Goal: Transaction & Acquisition: Obtain resource

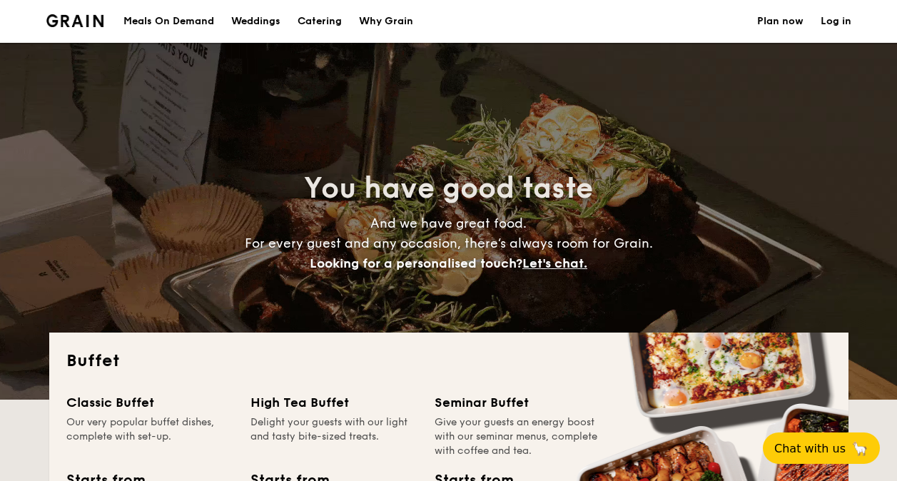
select select
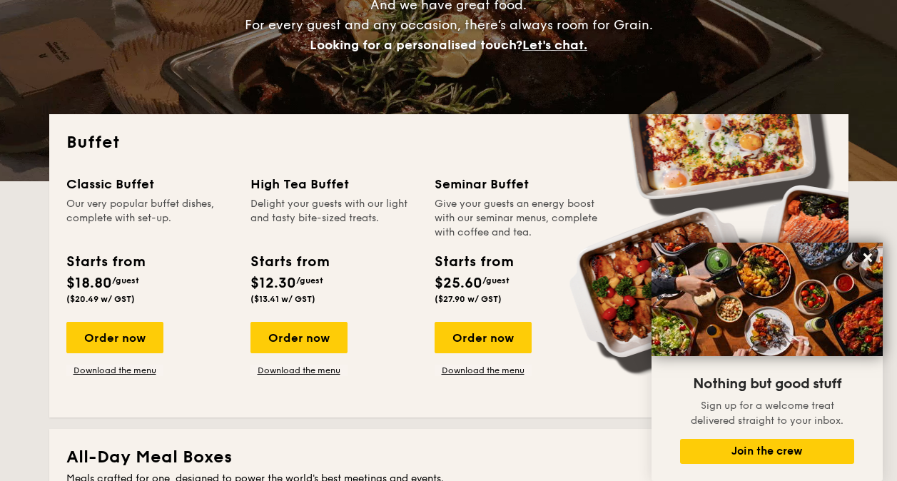
scroll to position [214, 0]
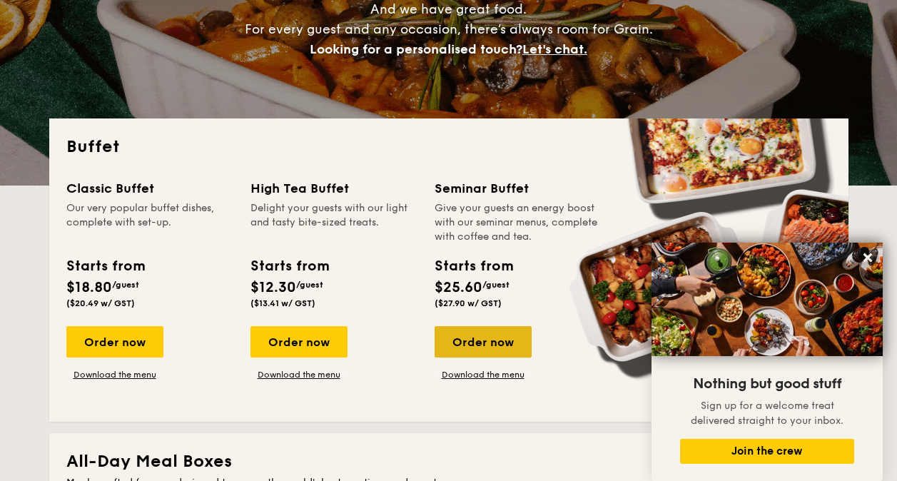
click at [474, 339] on div "Order now" at bounding box center [483, 341] width 97 height 31
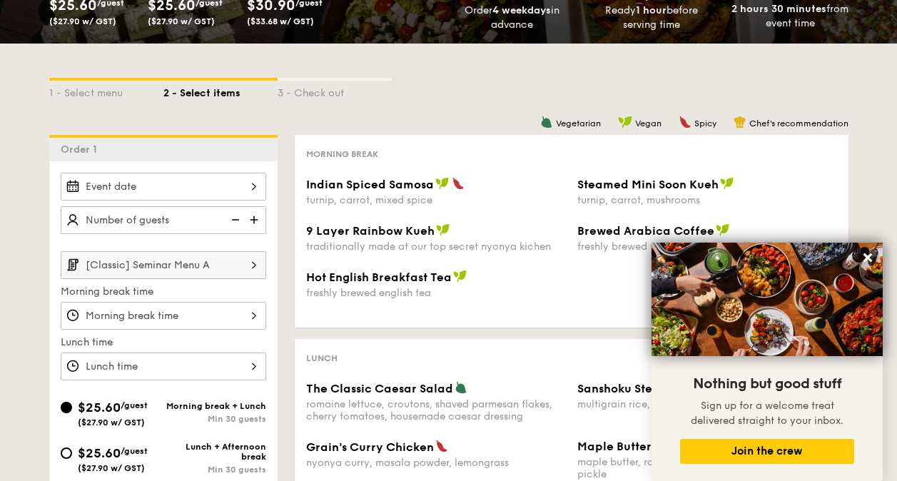
scroll to position [214, 0]
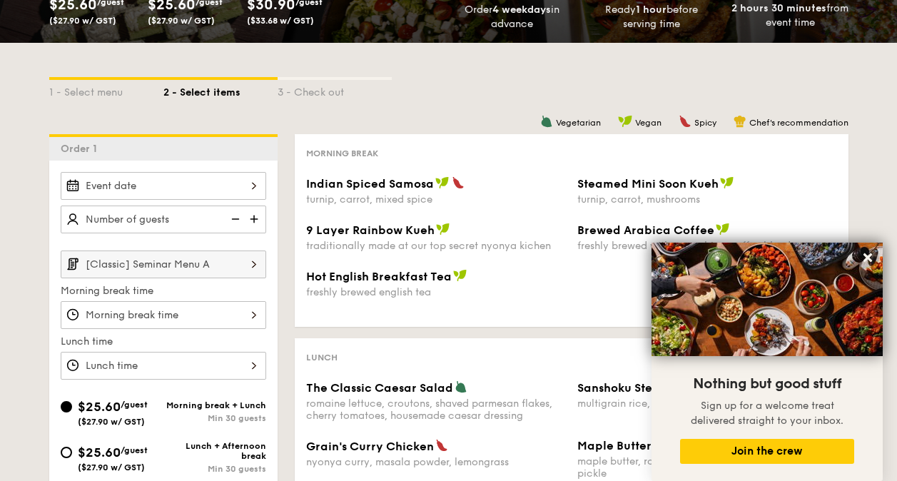
select select
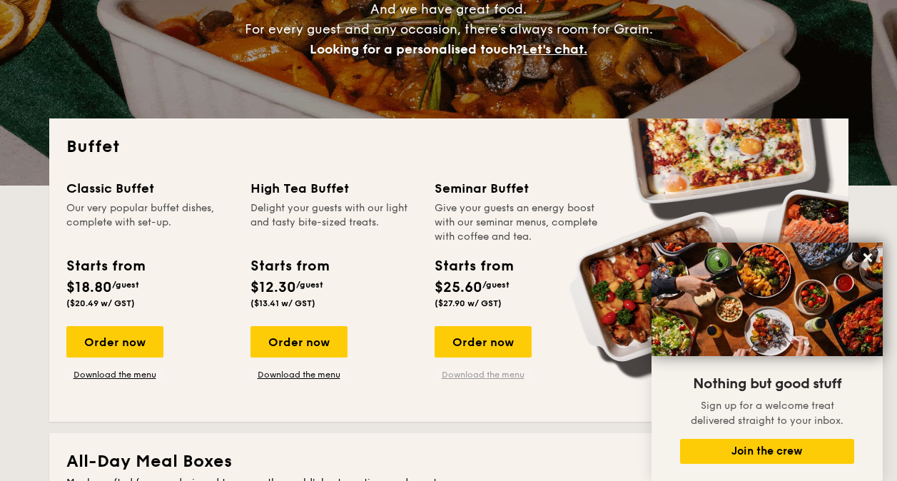
click at [497, 377] on link "Download the menu" at bounding box center [483, 374] width 97 height 11
